Goal: Navigation & Orientation: Find specific page/section

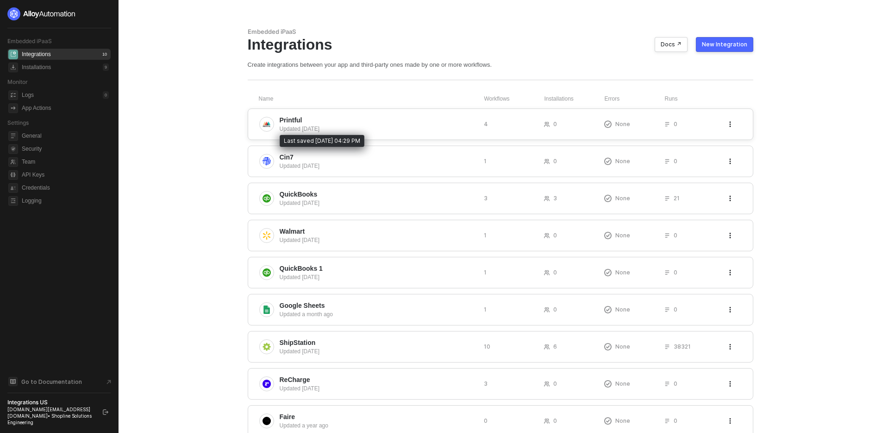
click at [311, 126] on div "Updated [DATE]" at bounding box center [378, 129] width 197 height 8
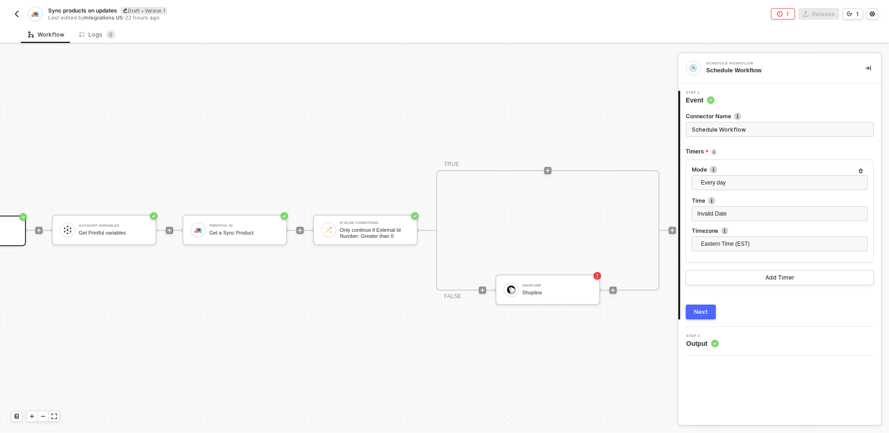
scroll to position [24, 0]
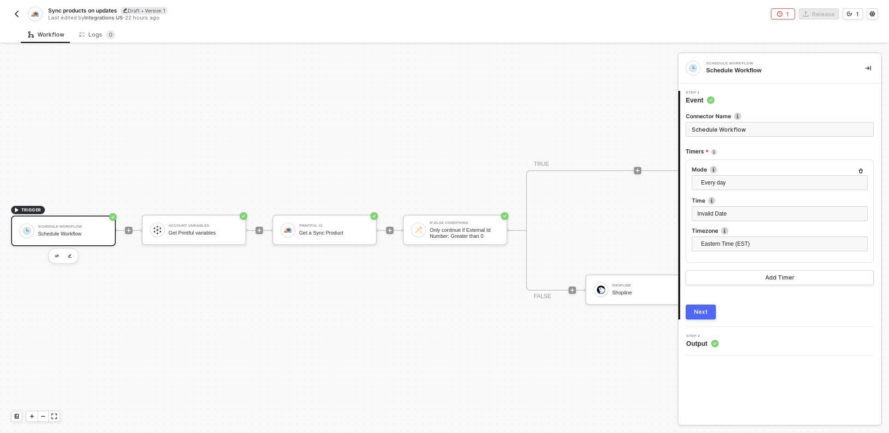
click at [15, 15] on img "button" at bounding box center [16, 13] width 7 height 7
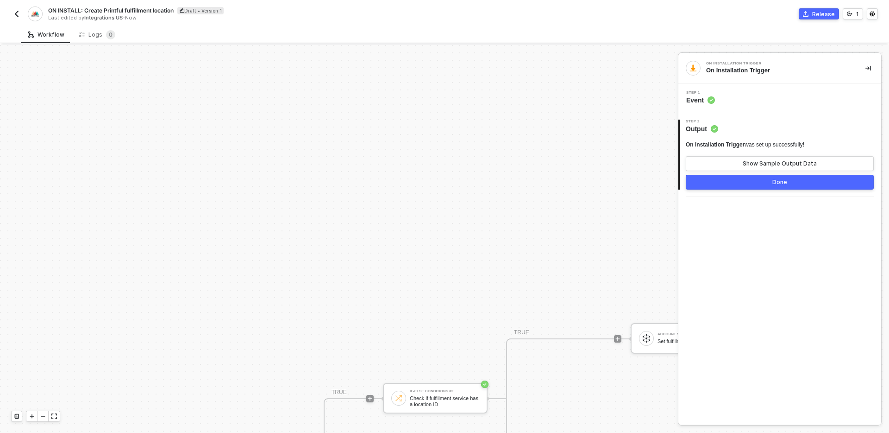
scroll to position [0, 326]
click at [14, 15] on img "button" at bounding box center [16, 13] width 7 height 7
